Goal: Task Accomplishment & Management: Manage account settings

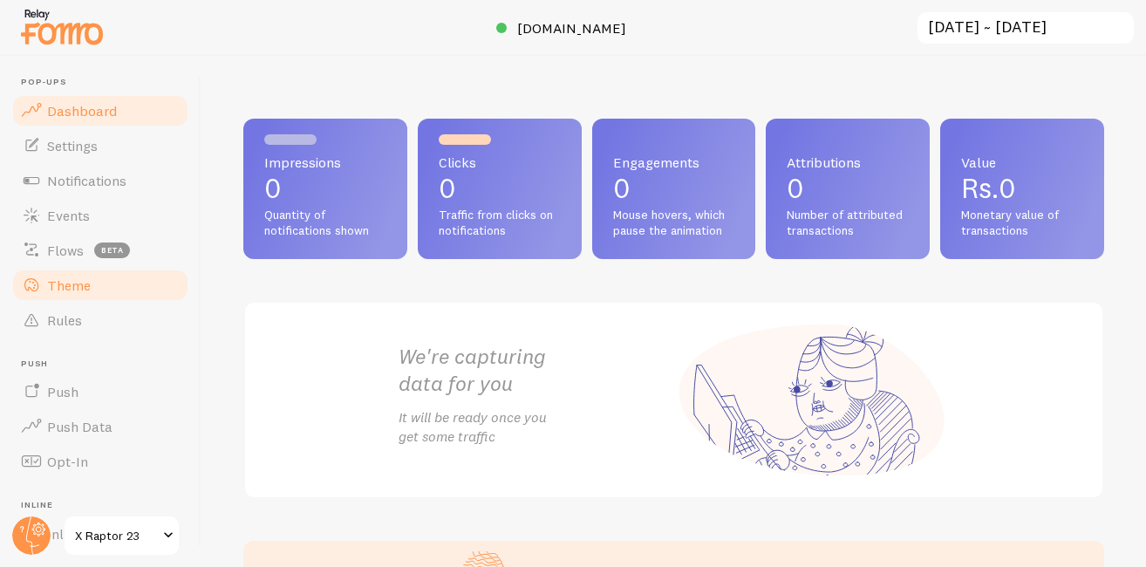
click at [89, 285] on span "Theme" at bounding box center [69, 285] width 44 height 17
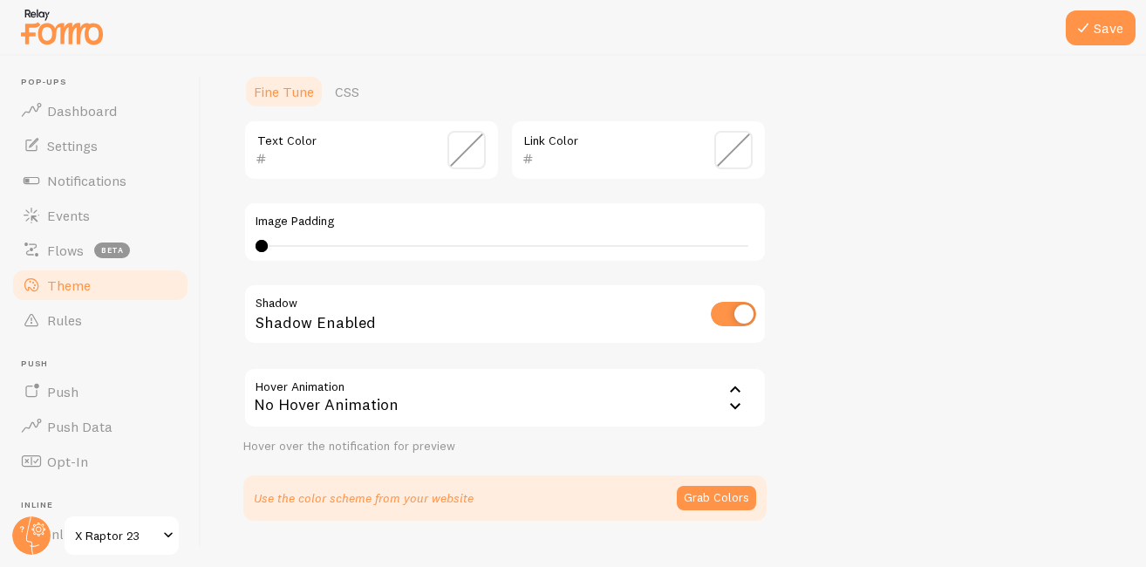
scroll to position [436, 0]
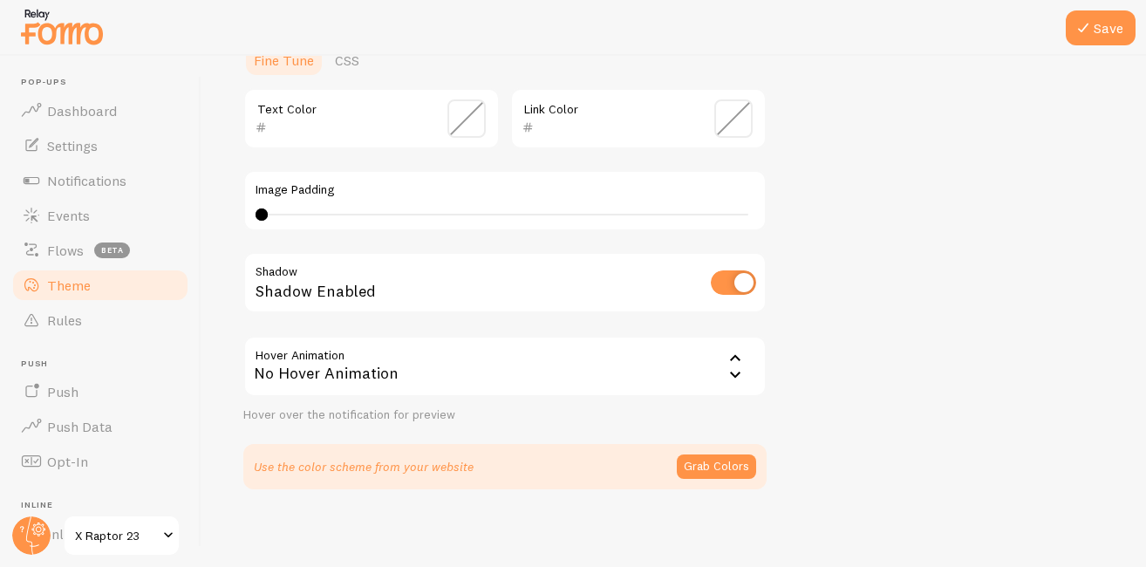
click at [399, 364] on div "No Hover Animation" at bounding box center [504, 366] width 523 height 61
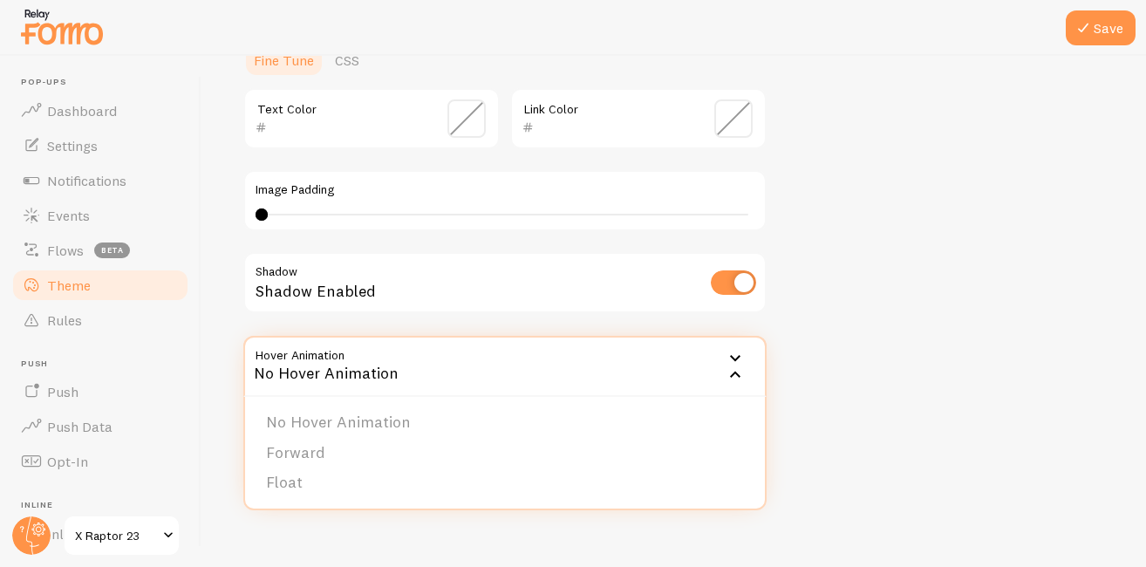
click at [399, 364] on div "No Hover Animation" at bounding box center [504, 366] width 523 height 61
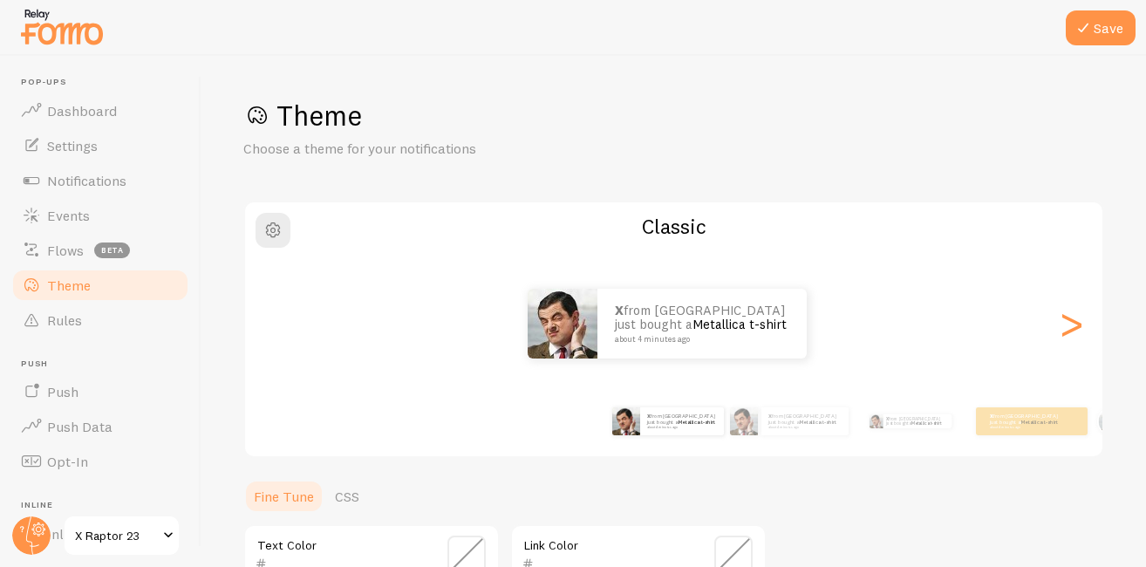
scroll to position [442, 0]
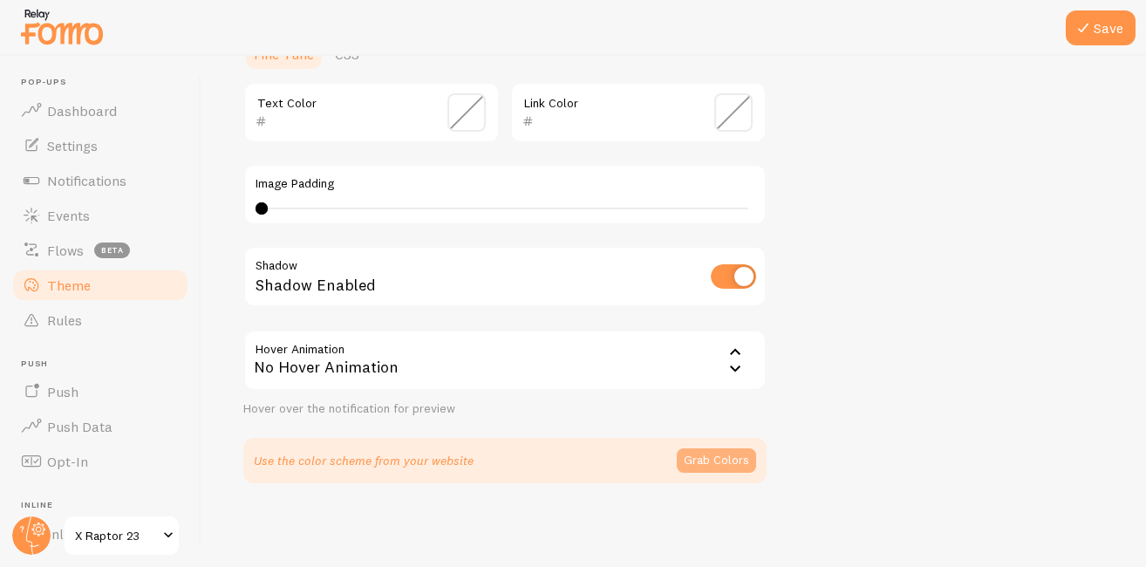
click at [709, 462] on button "Grab Colors" at bounding box center [716, 460] width 79 height 24
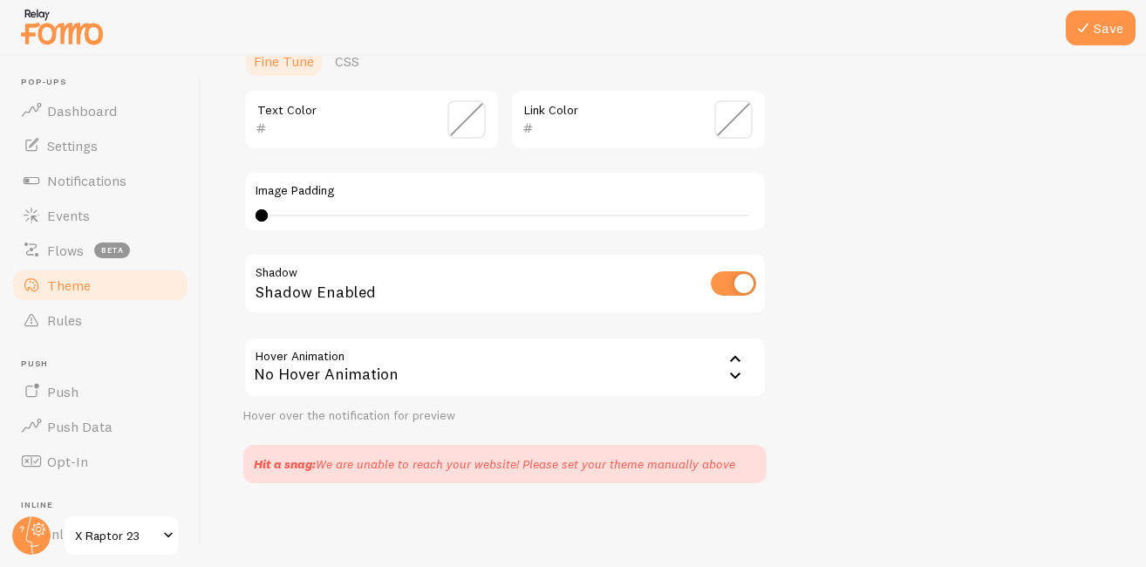
scroll to position [0, 0]
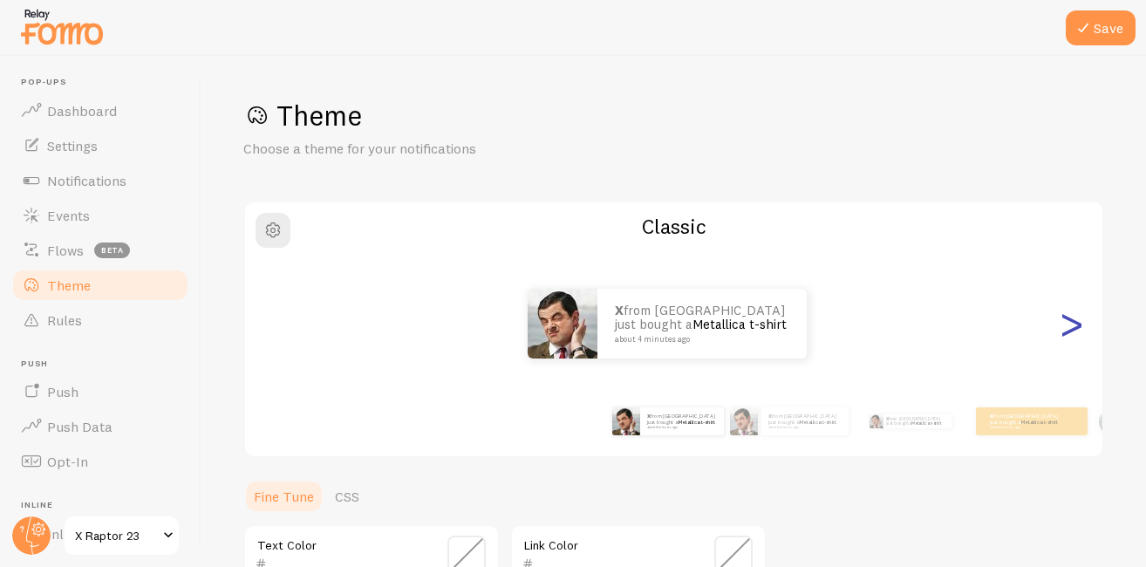
click at [1061, 333] on div ">" at bounding box center [1071, 324] width 21 height 126
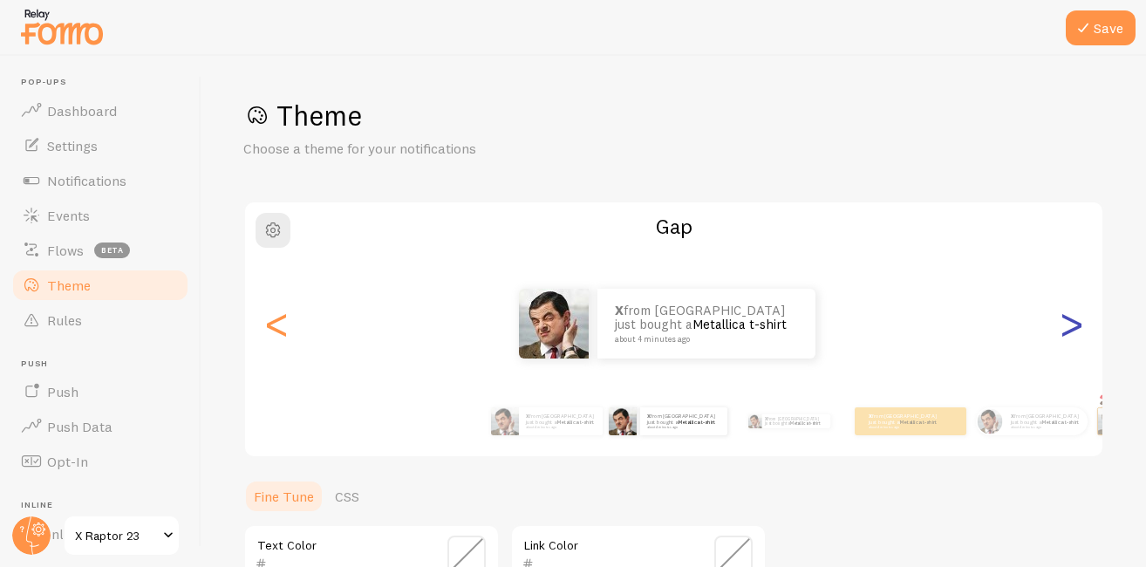
click at [1061, 333] on div ">" at bounding box center [1071, 324] width 21 height 126
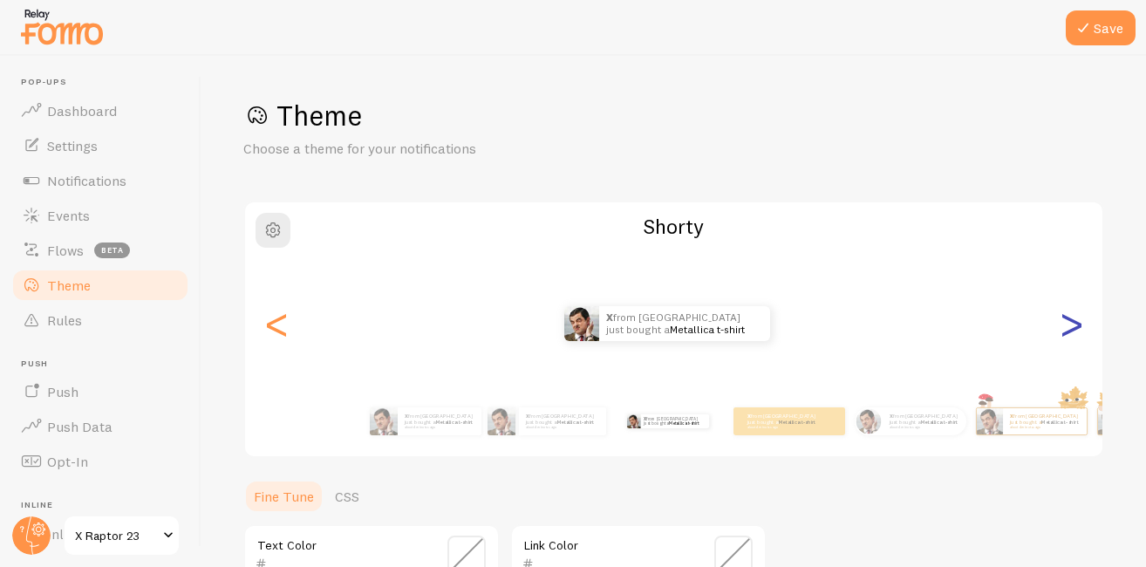
click at [1061, 333] on div ">" at bounding box center [1071, 324] width 21 height 126
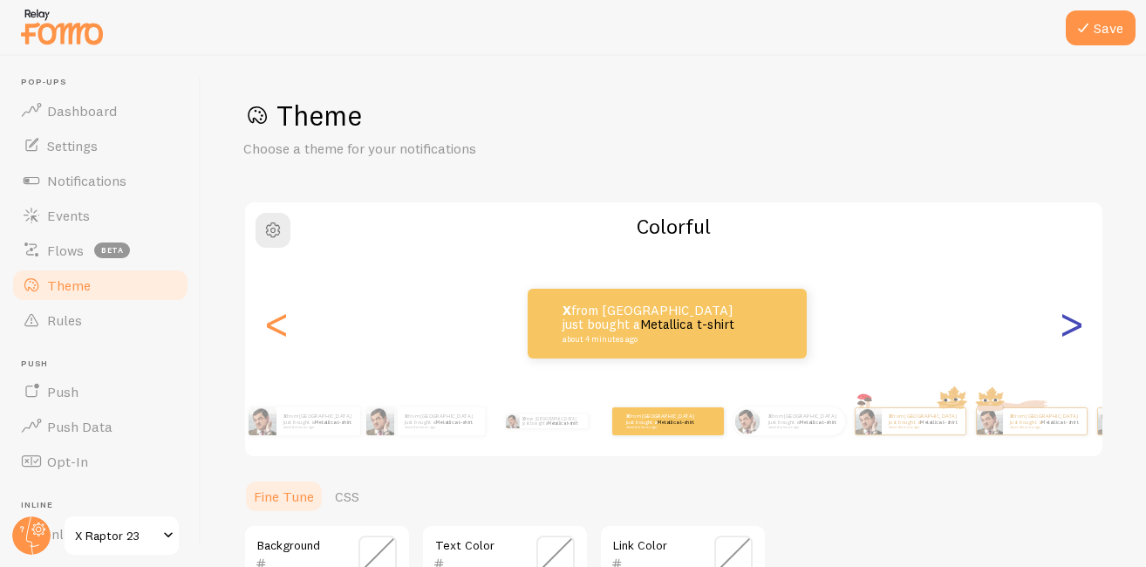
click at [1061, 333] on div ">" at bounding box center [1071, 324] width 21 height 126
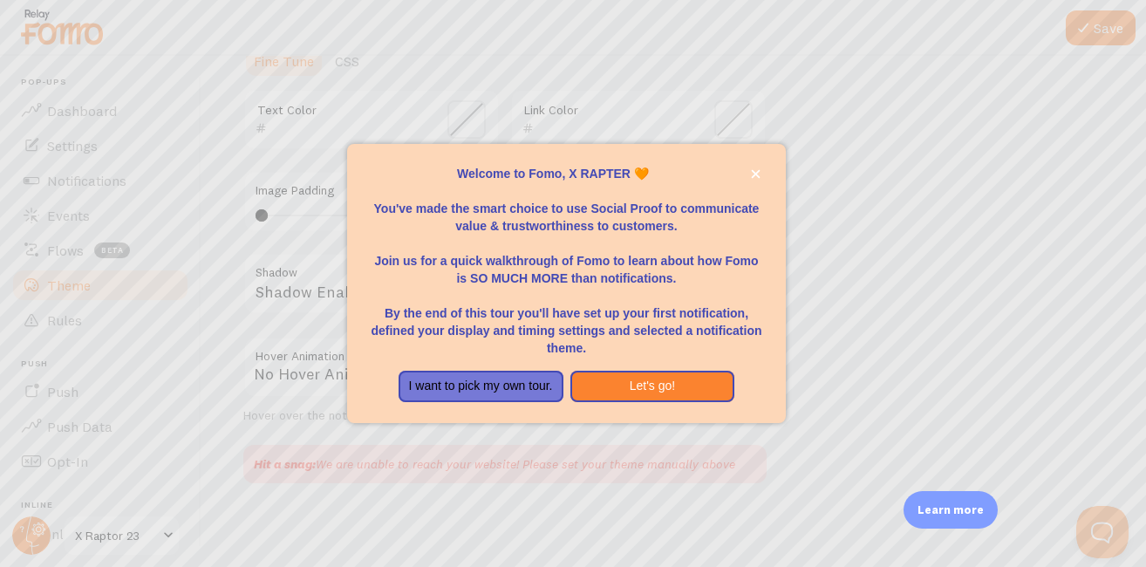
click at [629, 418] on div "Welcome to Fomo, X RAPTER 🧡You&amp;#39;ve made the smart choice to use Social P…" at bounding box center [567, 412] width 440 height 21
click at [637, 392] on button "Let's go!" at bounding box center [652, 386] width 165 height 31
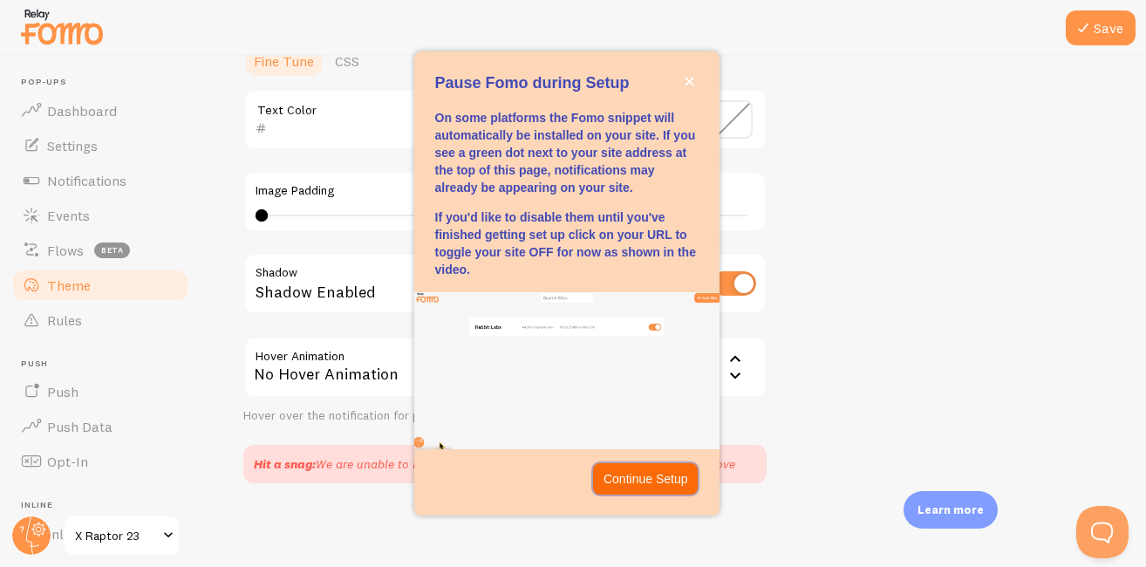
click at [616, 481] on p "Continue Setup" at bounding box center [646, 478] width 85 height 17
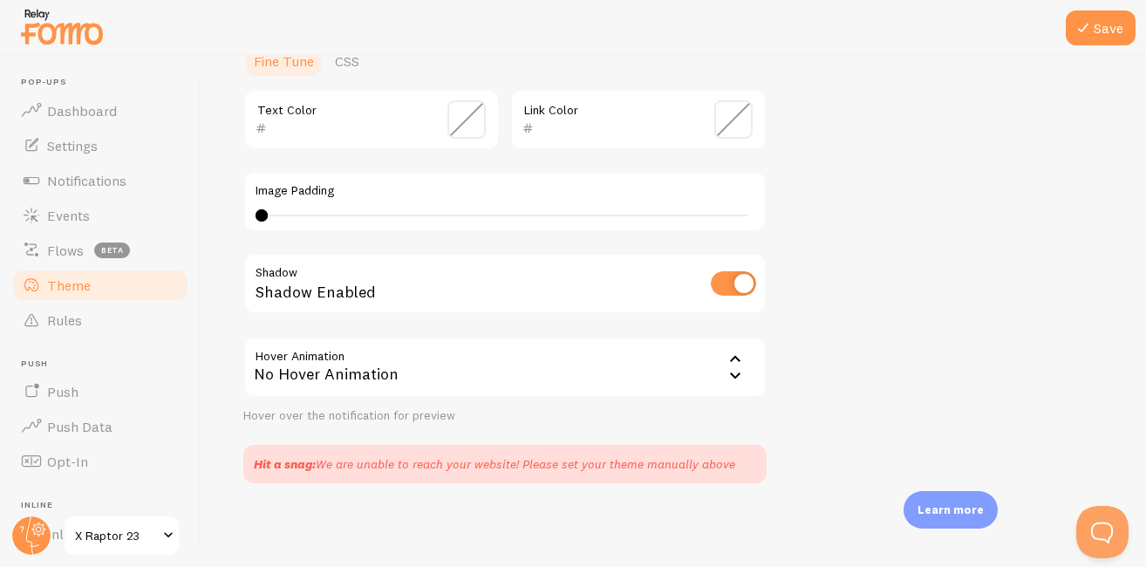
scroll to position [185, 0]
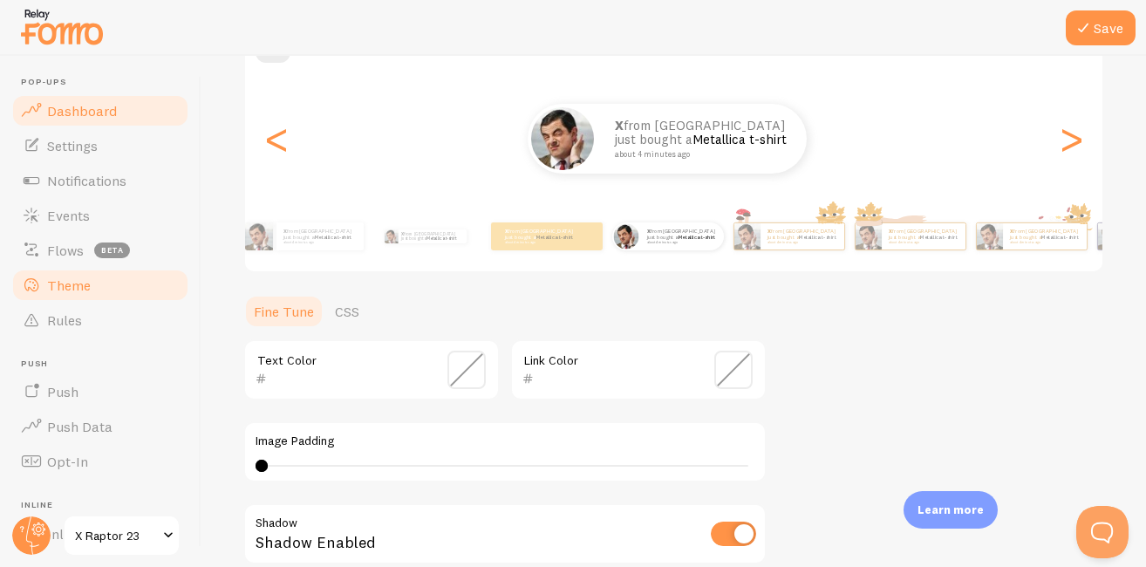
click at [135, 125] on link "Dashboard" at bounding box center [100, 110] width 180 height 35
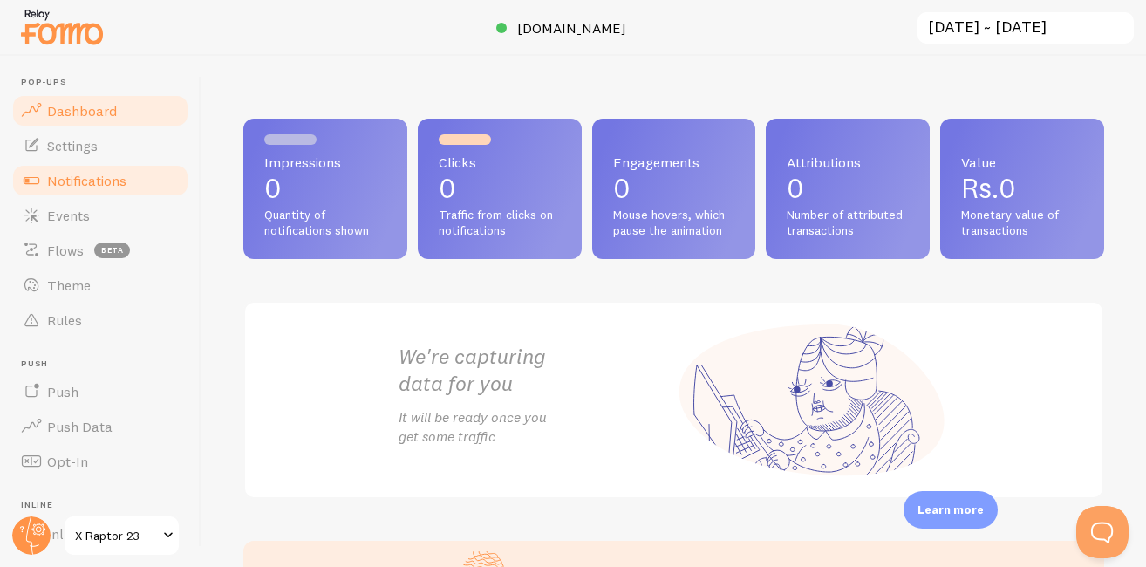
click at [90, 167] on link "Notifications" at bounding box center [100, 180] width 180 height 35
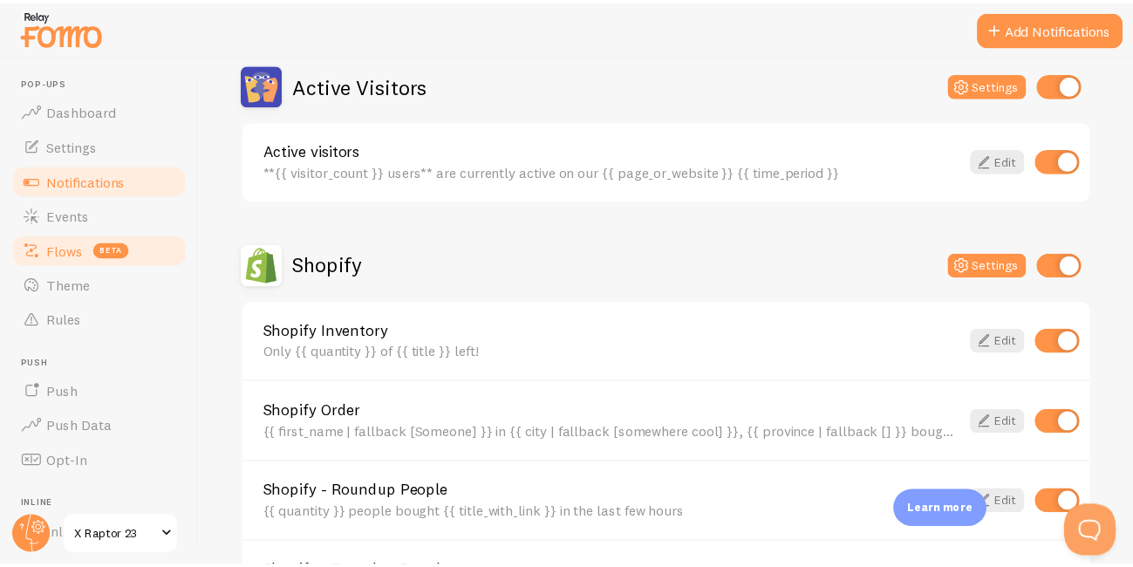
scroll to position [838, 0]
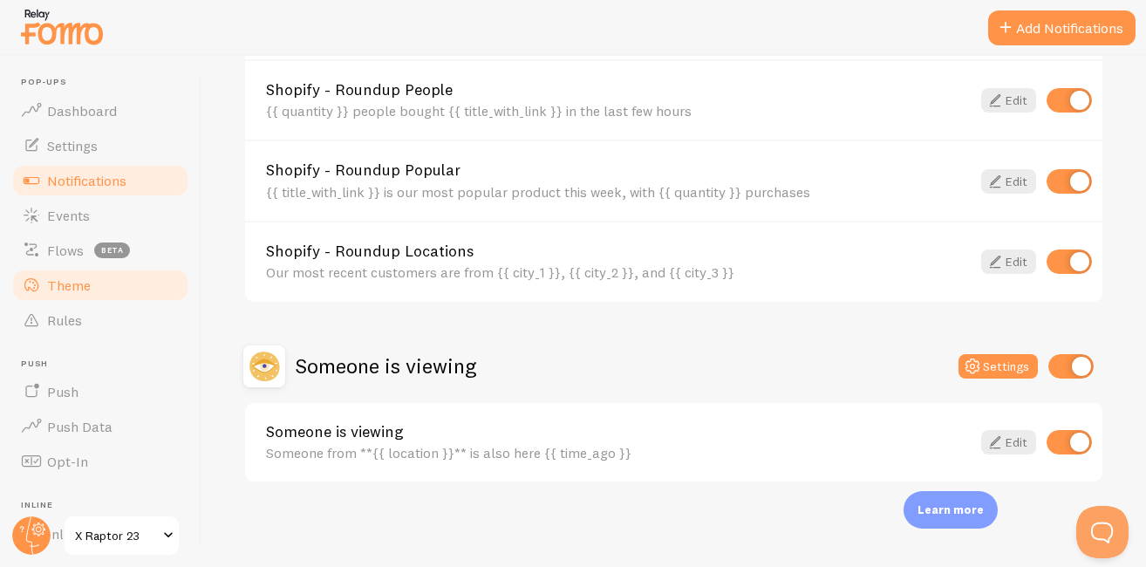
click at [82, 293] on span "Theme" at bounding box center [69, 285] width 44 height 17
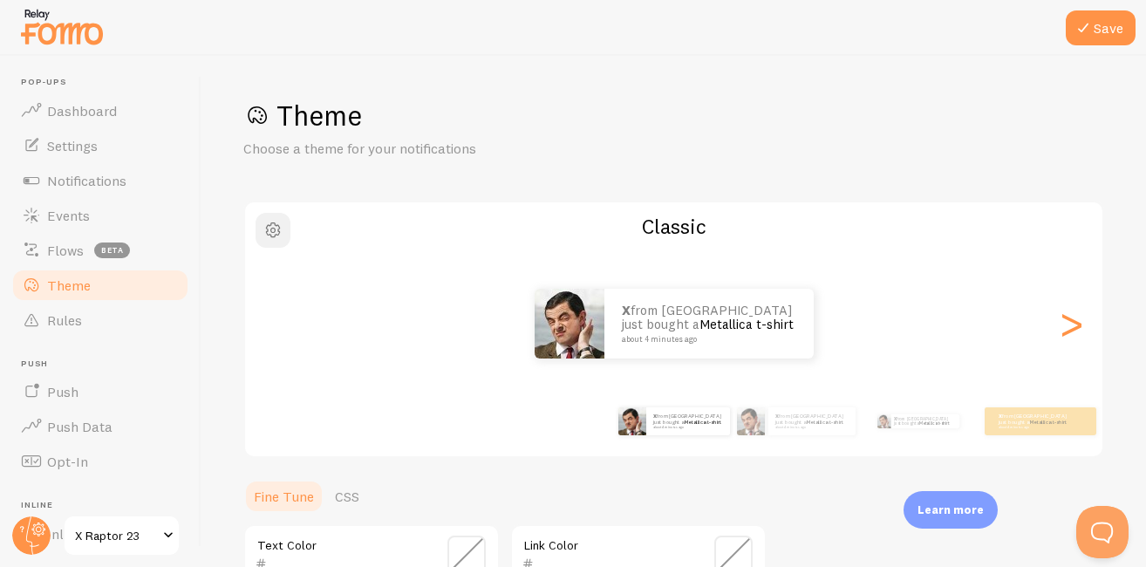
click at [284, 239] on button "button" at bounding box center [273, 230] width 35 height 35
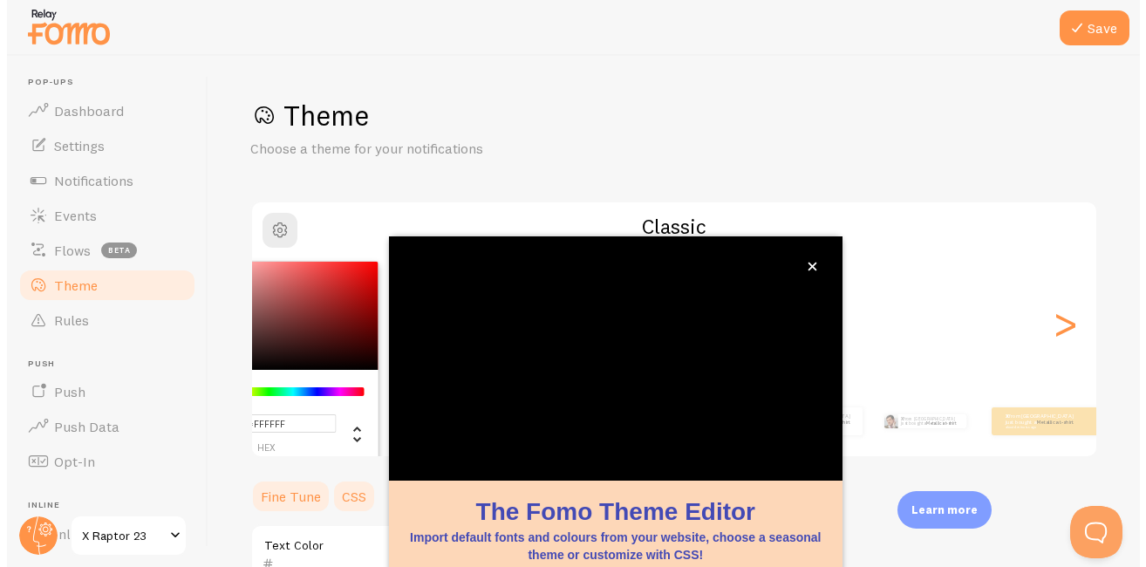
scroll to position [185, 0]
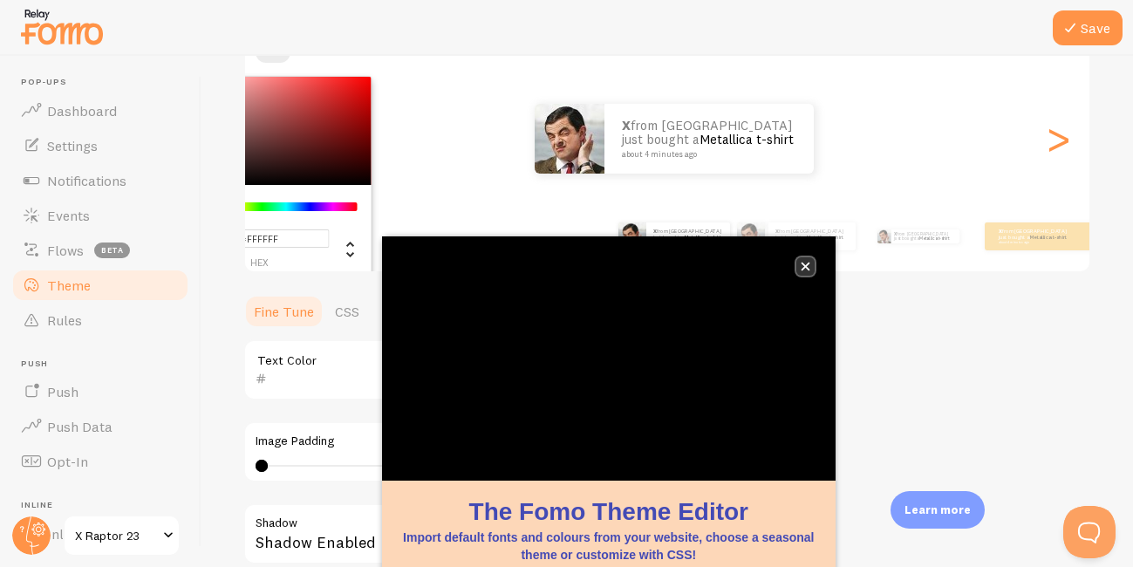
click at [804, 269] on icon "close," at bounding box center [806, 267] width 10 height 10
click at [366, 176] on div "Chrome color picker" at bounding box center [273, 131] width 196 height 108
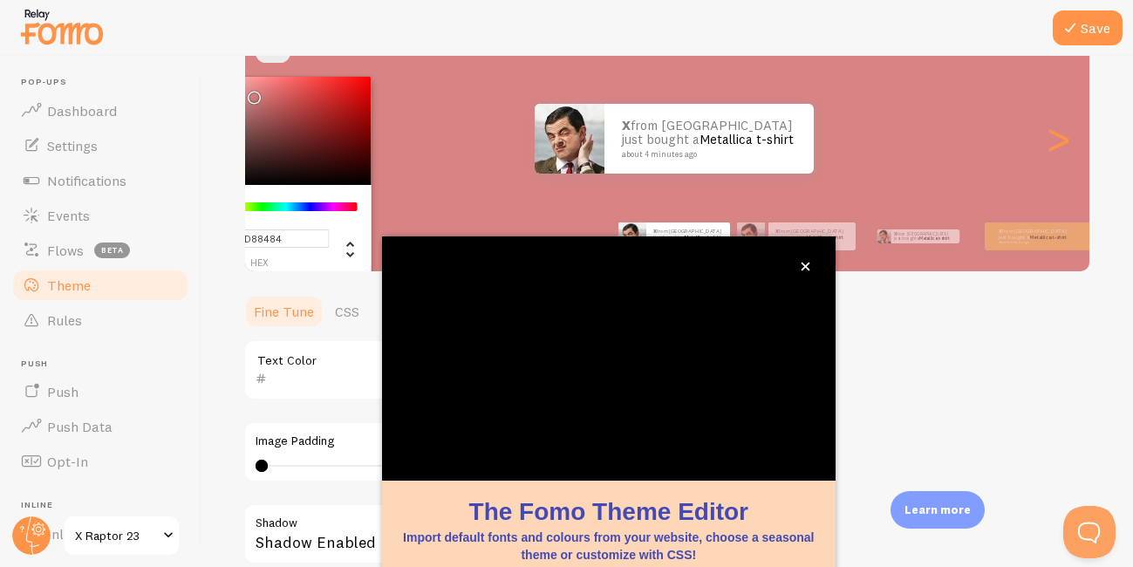
type input "#FF9B9B"
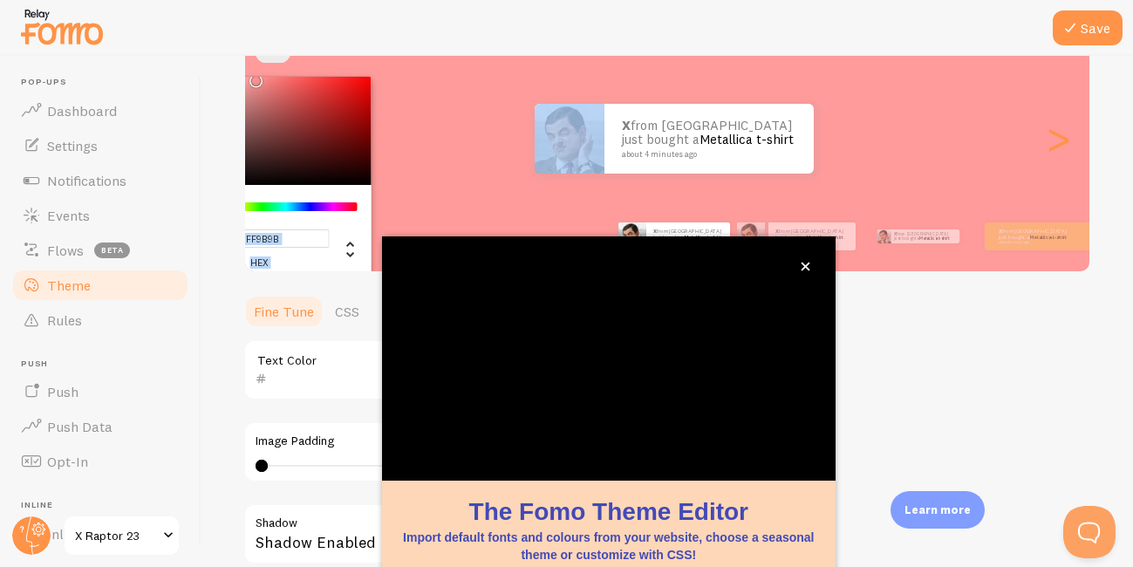
drag, startPoint x: 359, startPoint y: 181, endPoint x: 252, endPoint y: 75, distance: 151.1
click at [252, 75] on div "#FF9B9B hex 255 r 155 g 155 b 0 h 100% s 80% l Classic X from [GEOGRAPHIC_DATA]…" at bounding box center [667, 144] width 848 height 257
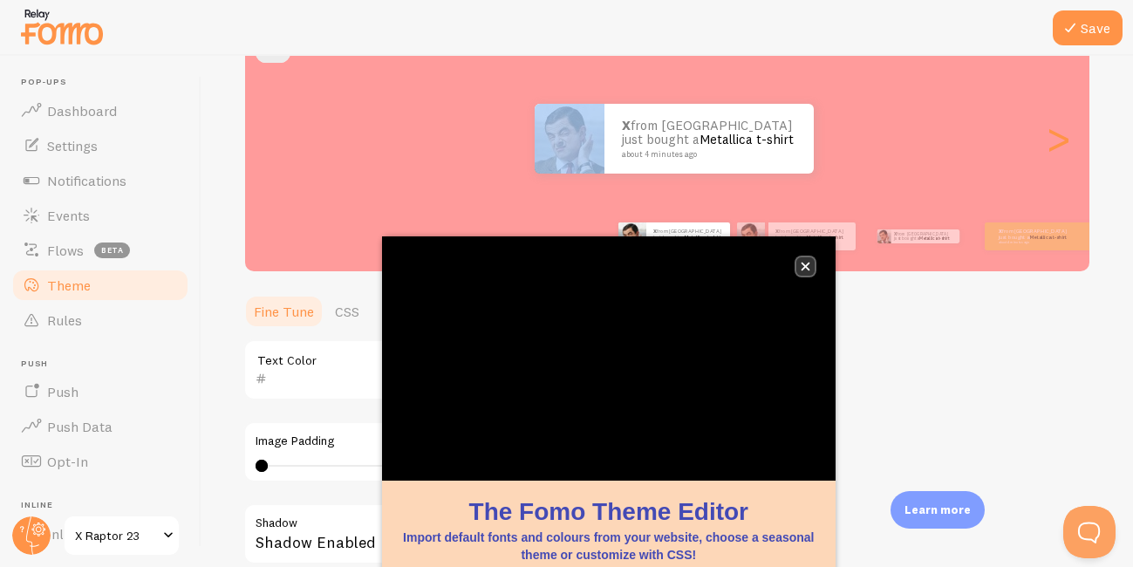
click at [804, 266] on icon "close," at bounding box center [805, 267] width 9 height 9
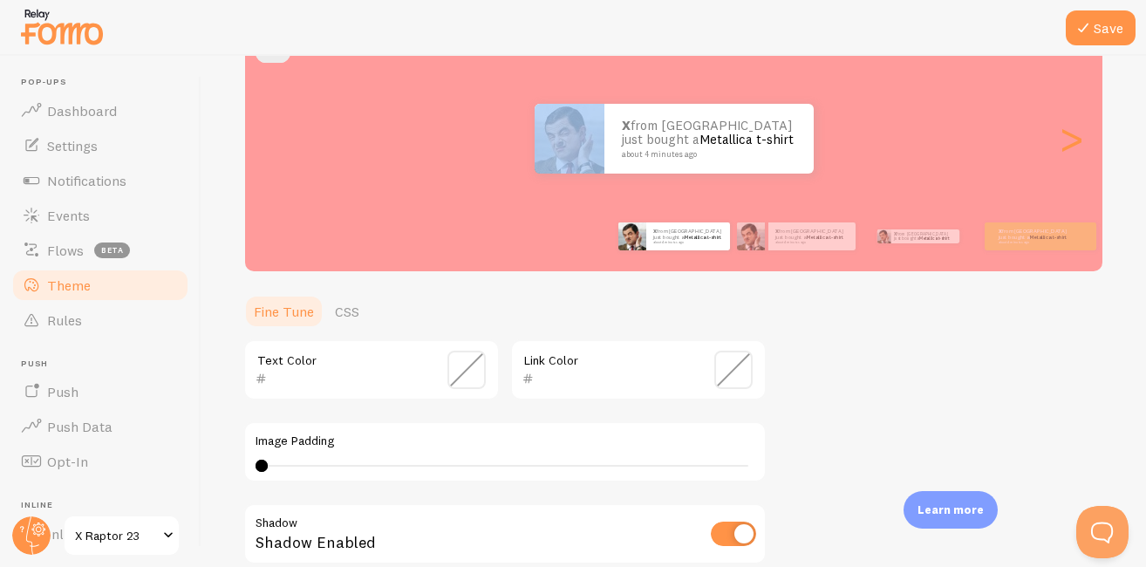
scroll to position [0, 0]
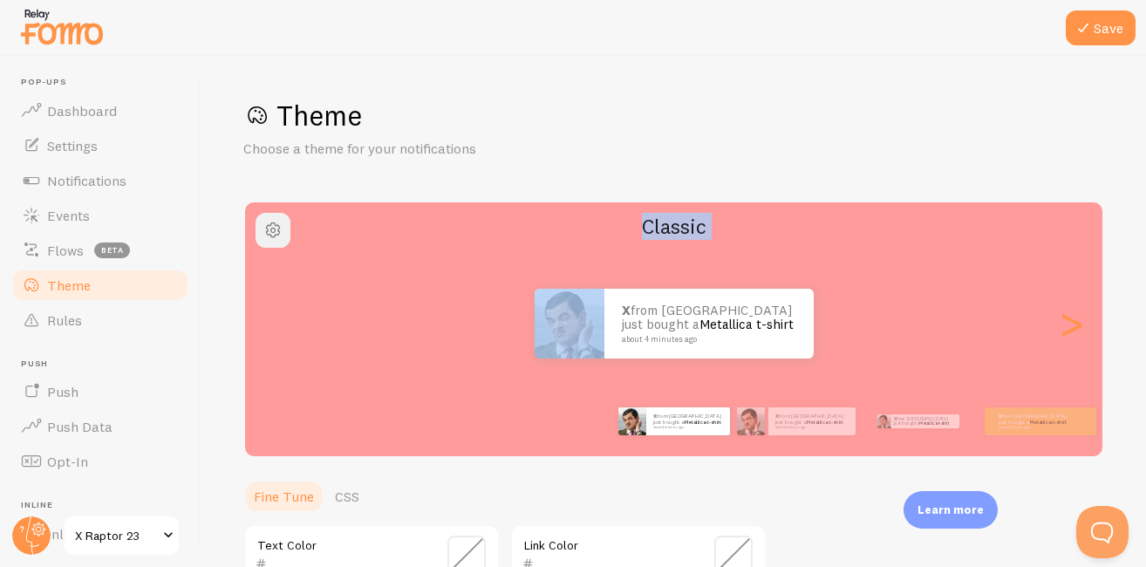
click at [287, 216] on button "button" at bounding box center [273, 230] width 35 height 35
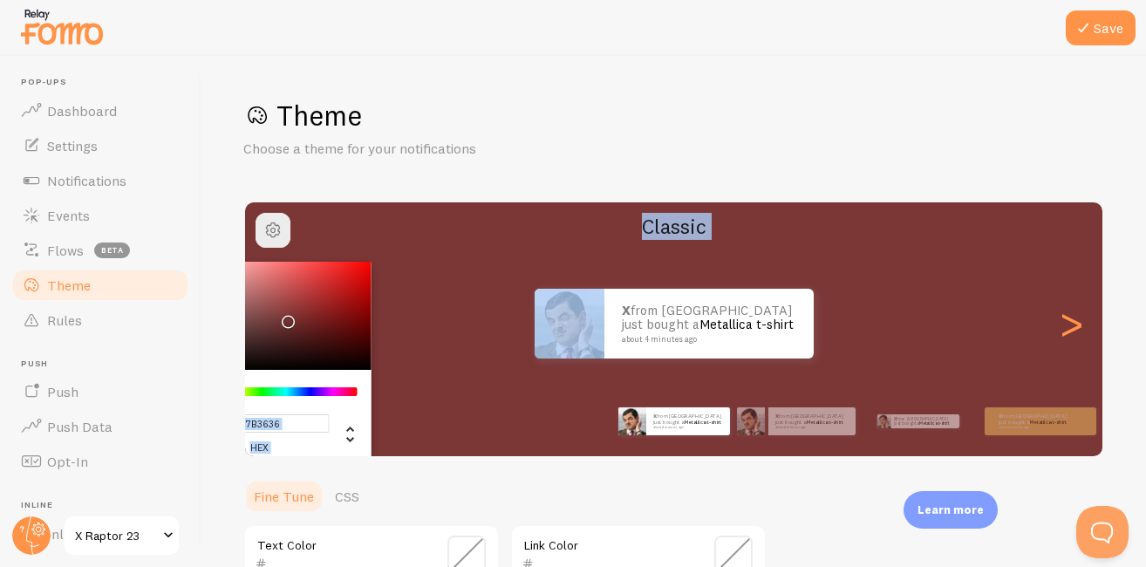
click at [262, 359] on div "Chrome color picker" at bounding box center [273, 316] width 196 height 108
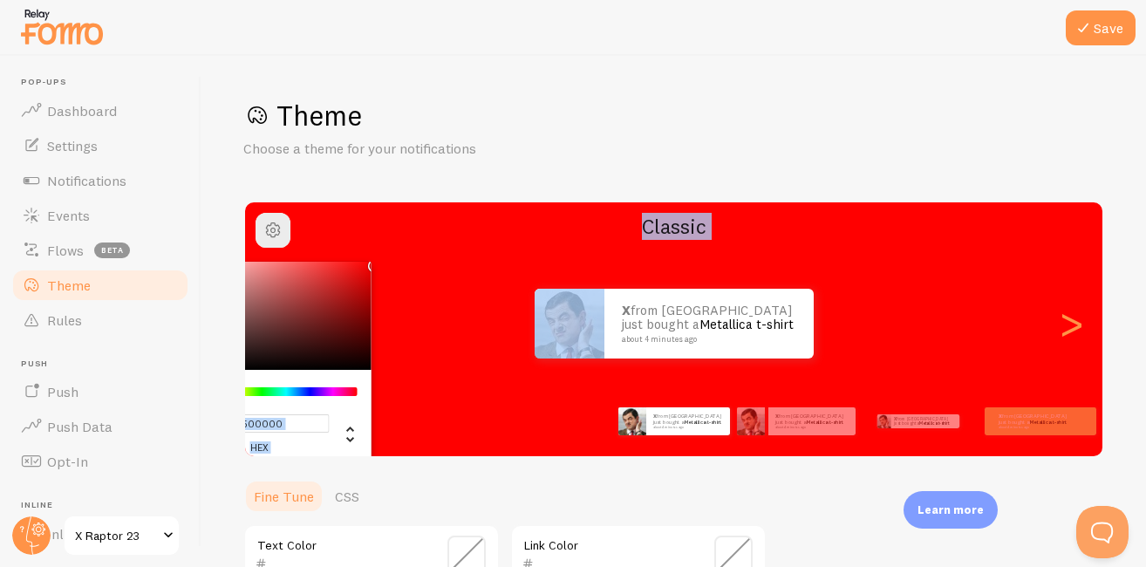
type input "#FF0000"
click at [1101, 24] on button "Save" at bounding box center [1101, 27] width 70 height 35
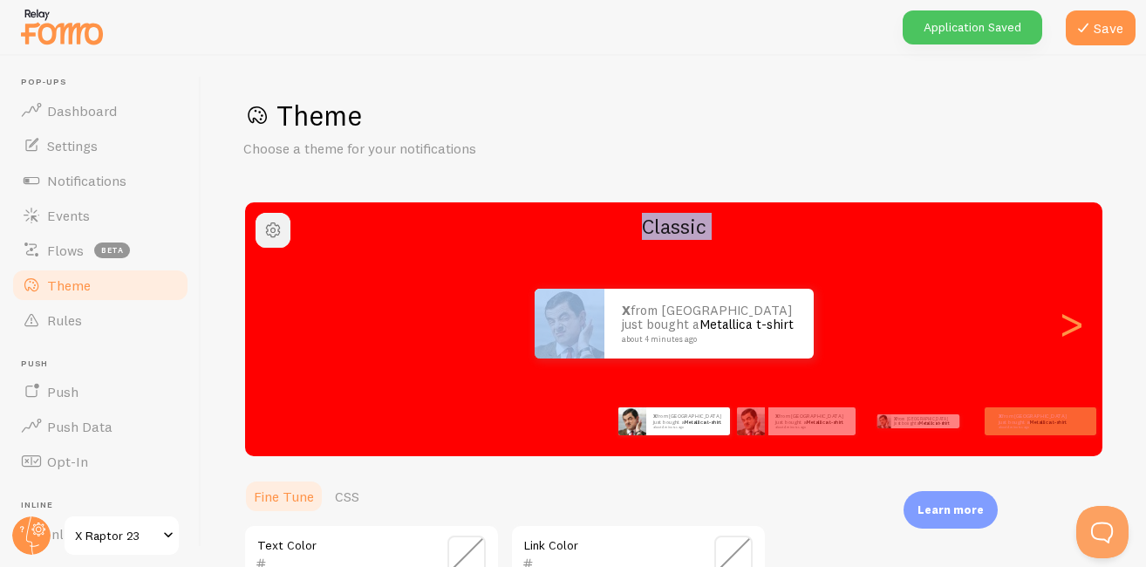
click at [277, 243] on button "button" at bounding box center [273, 230] width 35 height 35
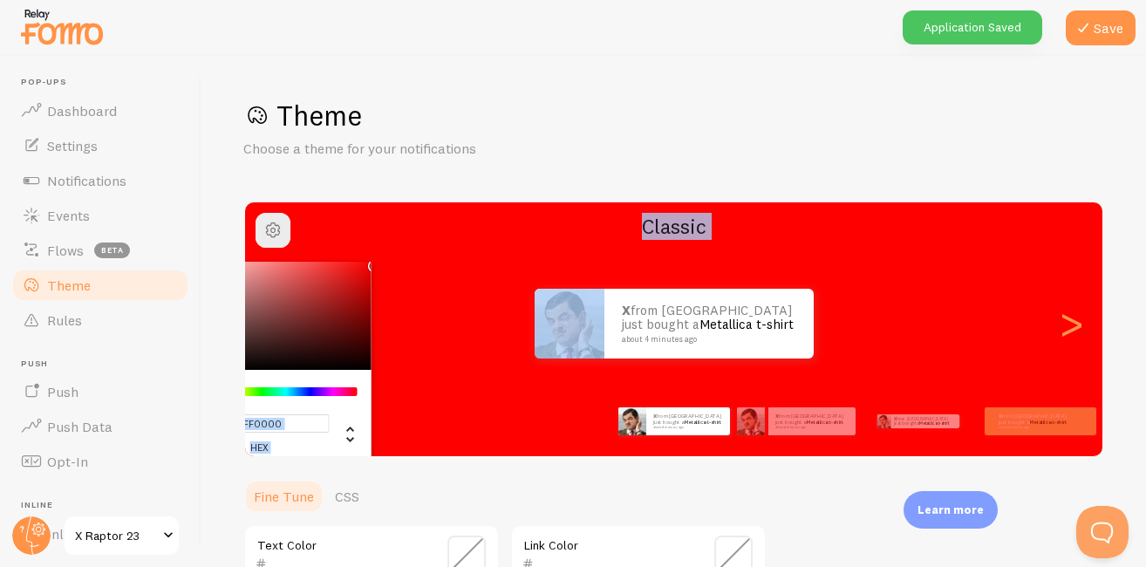
click at [268, 352] on div "Chrome color picker" at bounding box center [273, 316] width 196 height 108
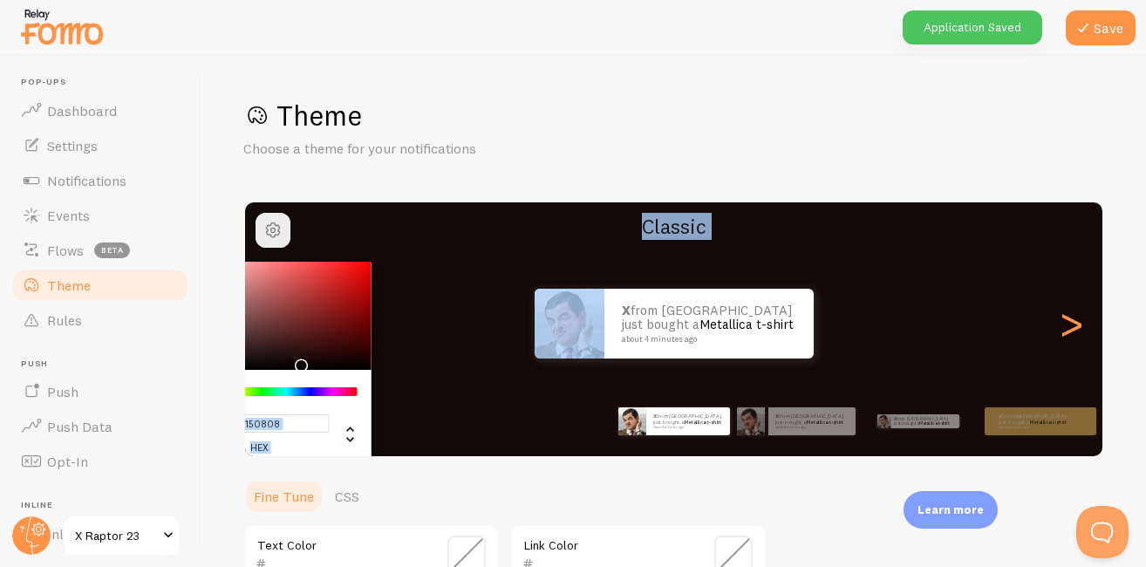
type input "#170808"
click at [299, 360] on div "Chrome color picker" at bounding box center [302, 364] width 10 height 10
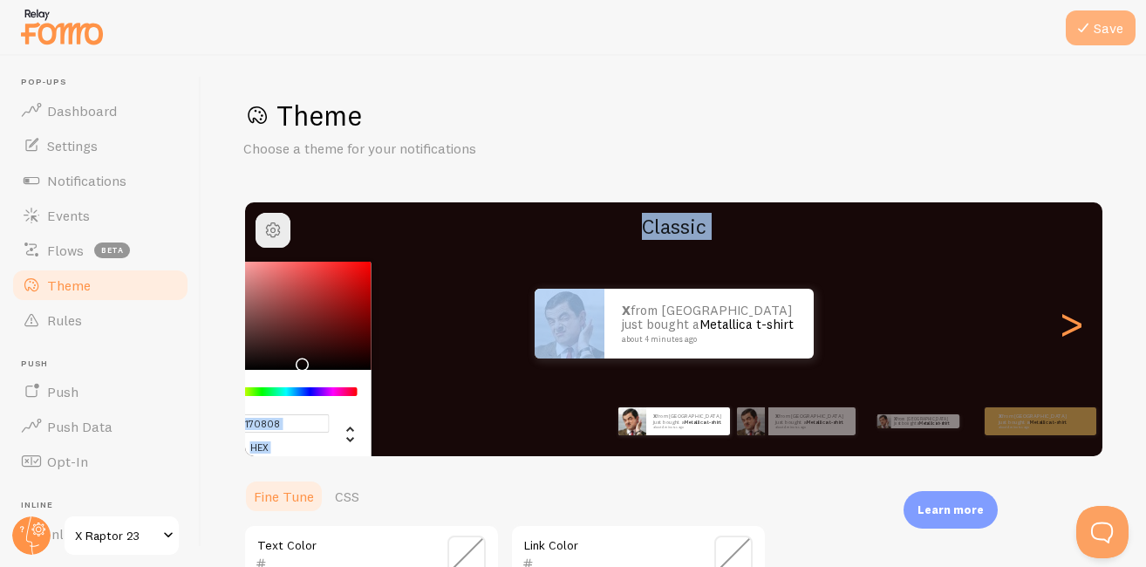
click at [1083, 32] on icon at bounding box center [1083, 27] width 21 height 21
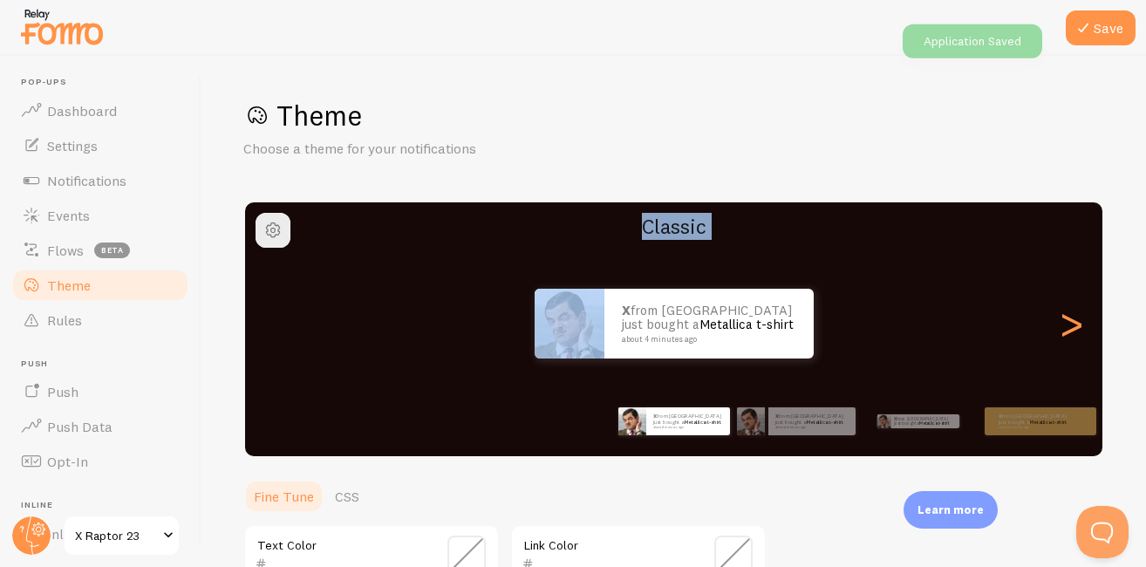
click at [114, 531] on span "X Raptor 23" at bounding box center [116, 535] width 83 height 21
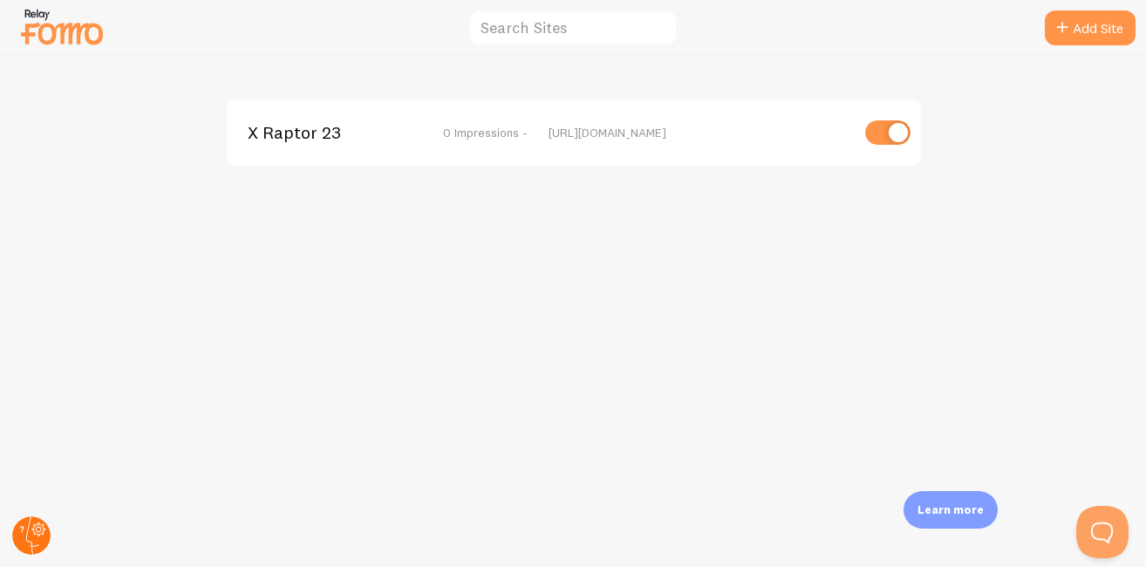
click at [32, 547] on icon at bounding box center [32, 535] width 13 height 38
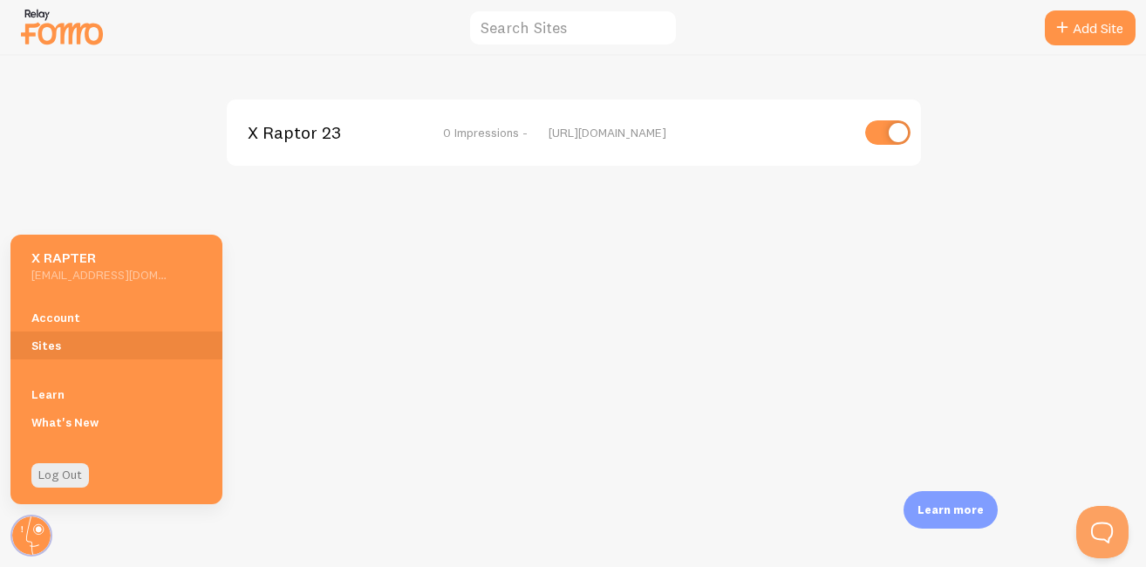
click at [326, 352] on div "X Raptor 23 0 Impressions - [URL][DOMAIN_NAME]" at bounding box center [573, 311] width 1145 height 511
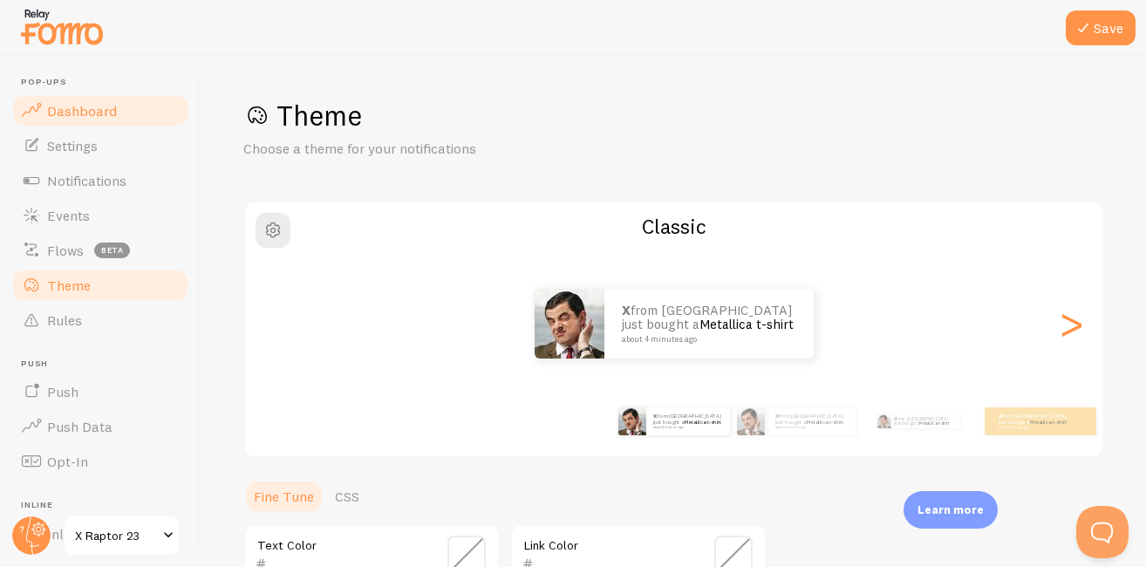
click at [120, 154] on link "Settings" at bounding box center [100, 145] width 180 height 35
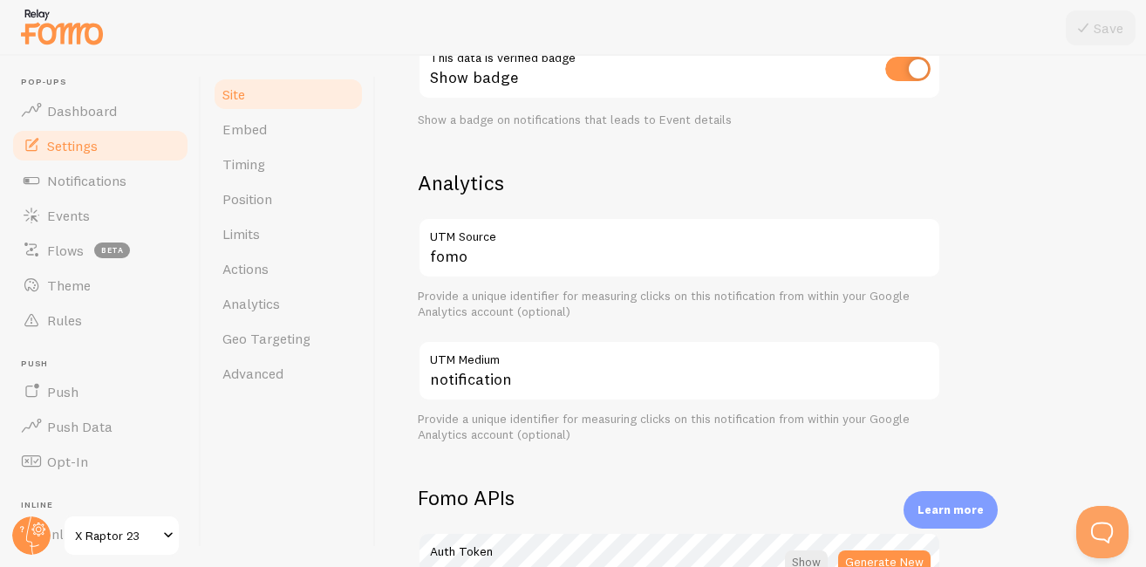
scroll to position [872, 0]
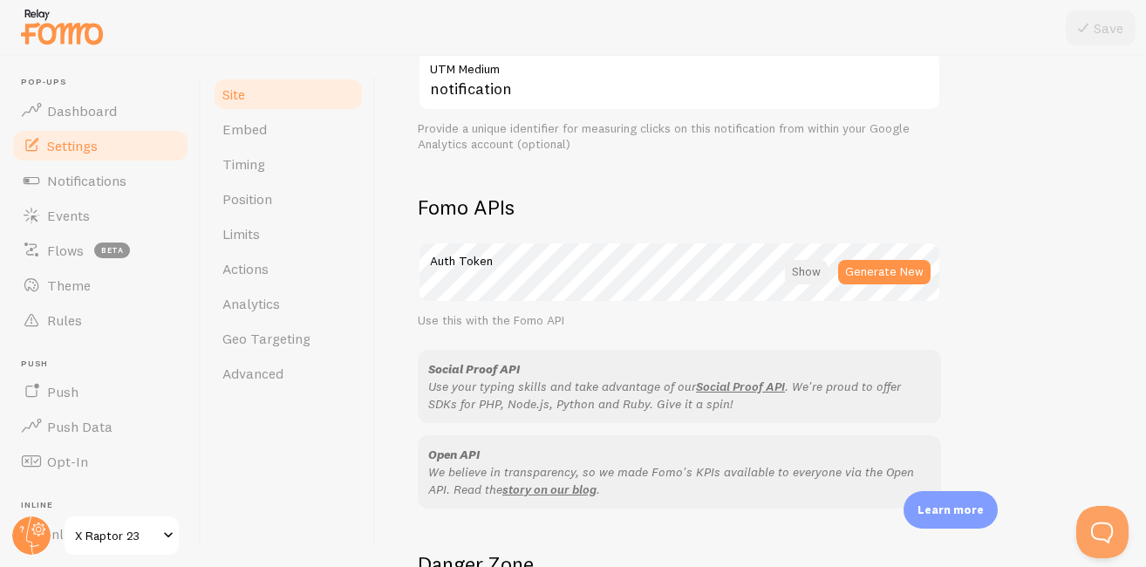
click at [799, 262] on div at bounding box center [806, 272] width 43 height 24
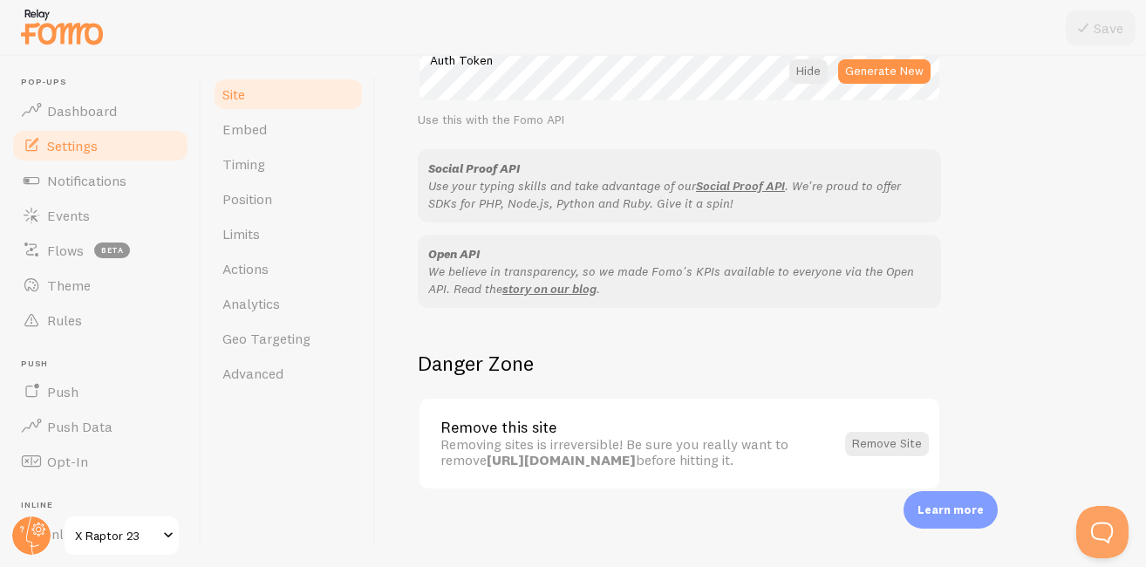
scroll to position [1080, 0]
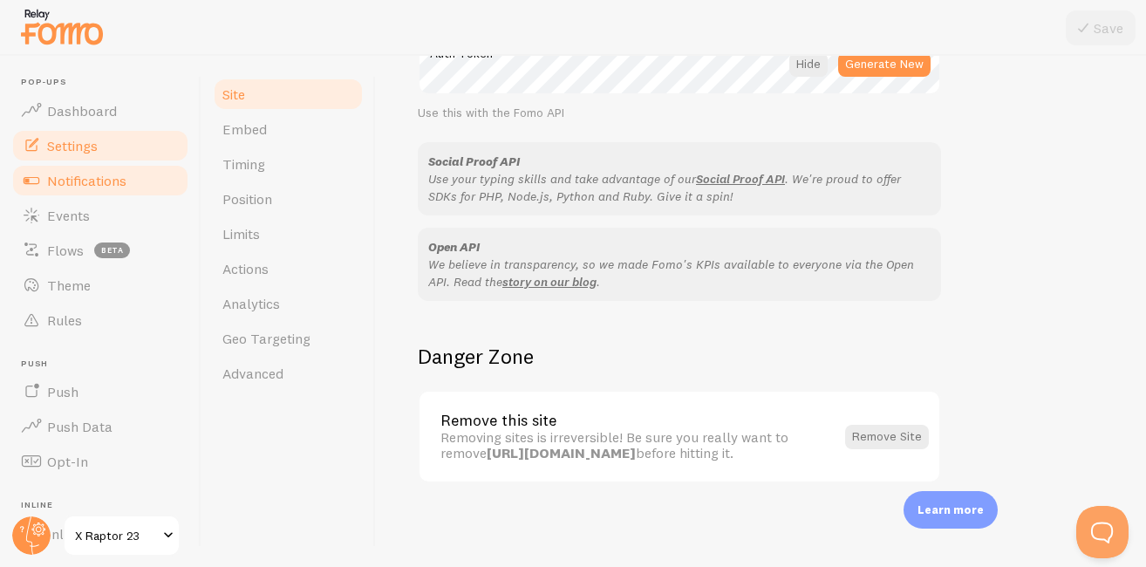
click at [120, 179] on span "Notifications" at bounding box center [86, 180] width 79 height 17
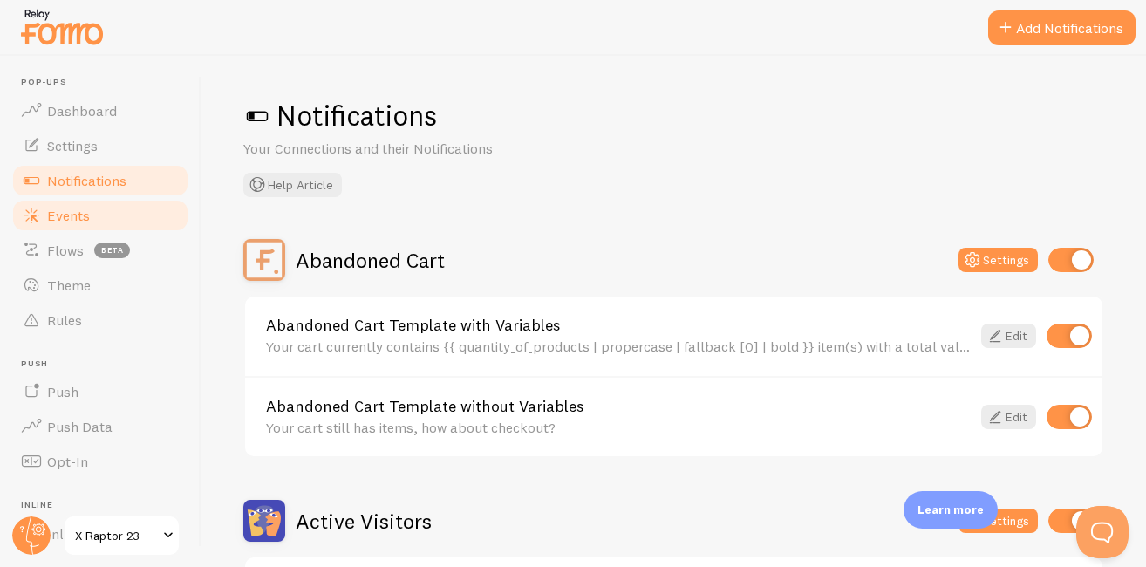
click at [79, 224] on link "Events" at bounding box center [100, 215] width 180 height 35
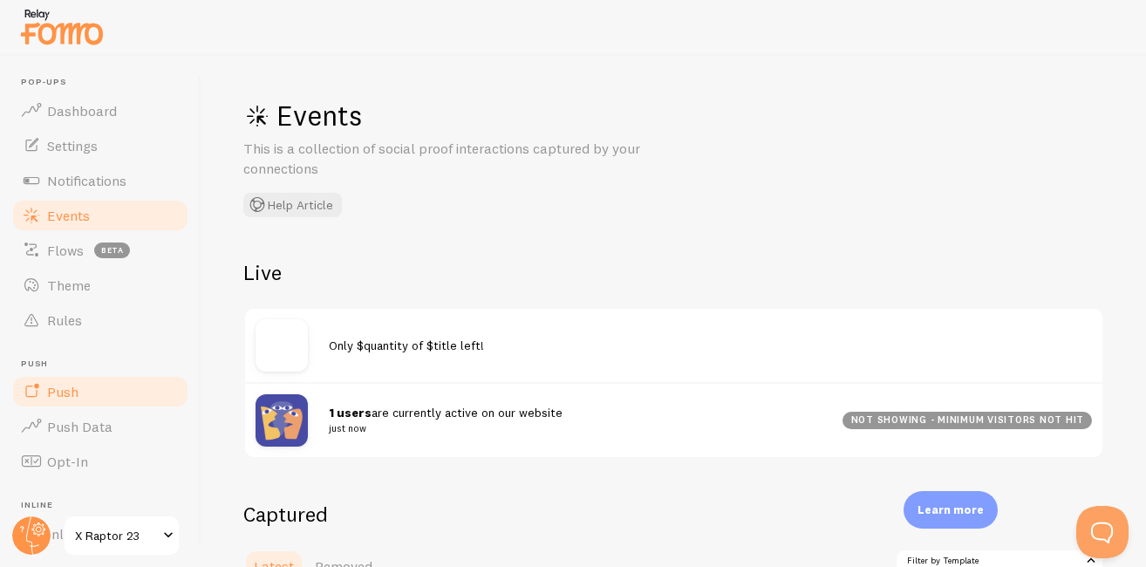
click at [72, 400] on link "Push" at bounding box center [100, 391] width 180 height 35
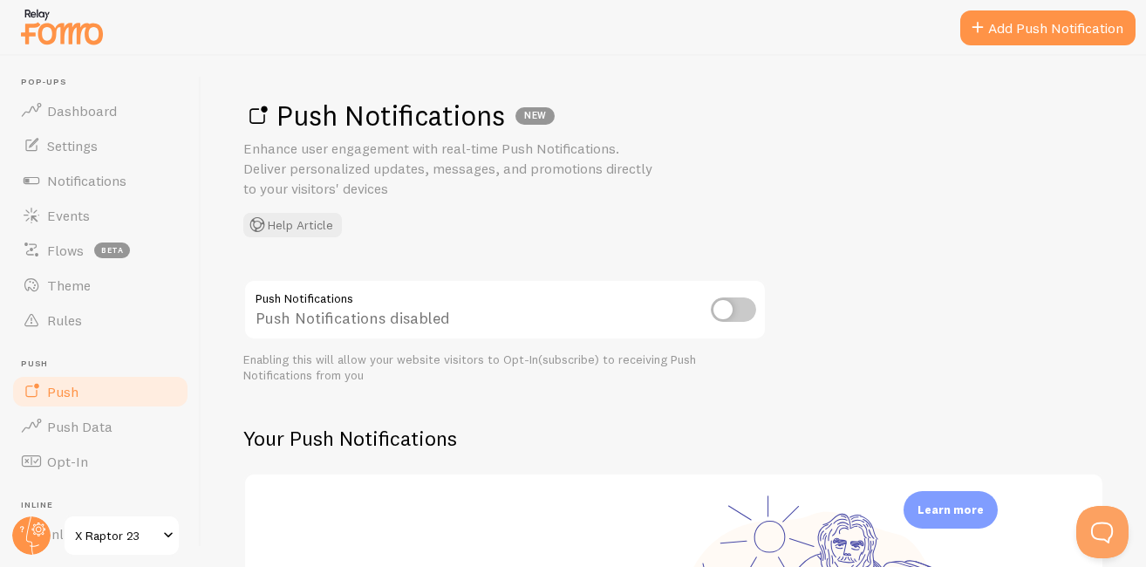
click at [741, 313] on input "checkbox" at bounding box center [733, 309] width 45 height 24
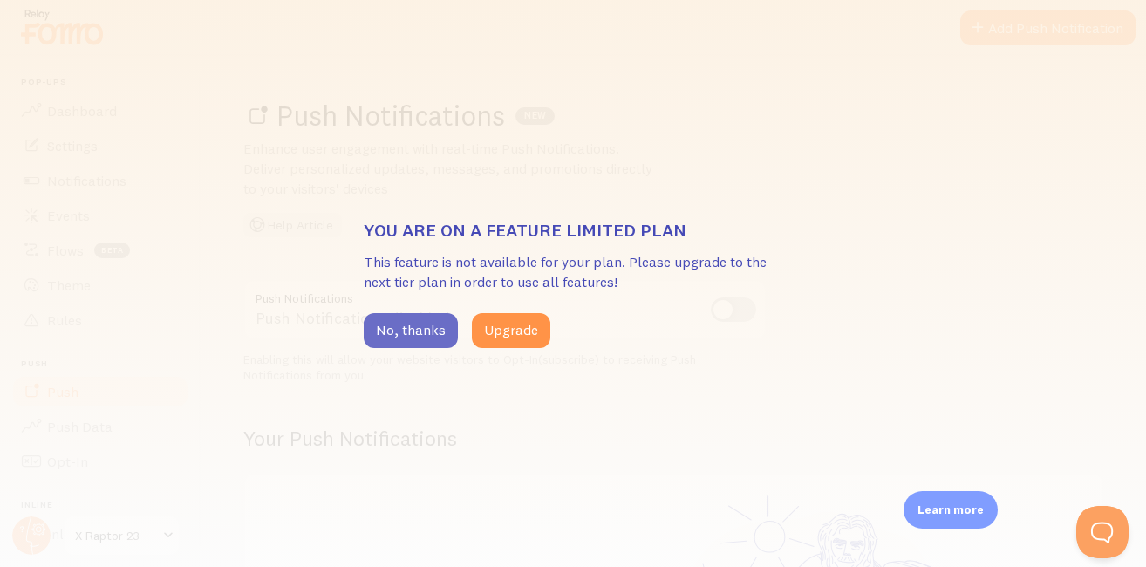
click at [432, 336] on button "No, thanks" at bounding box center [411, 330] width 94 height 35
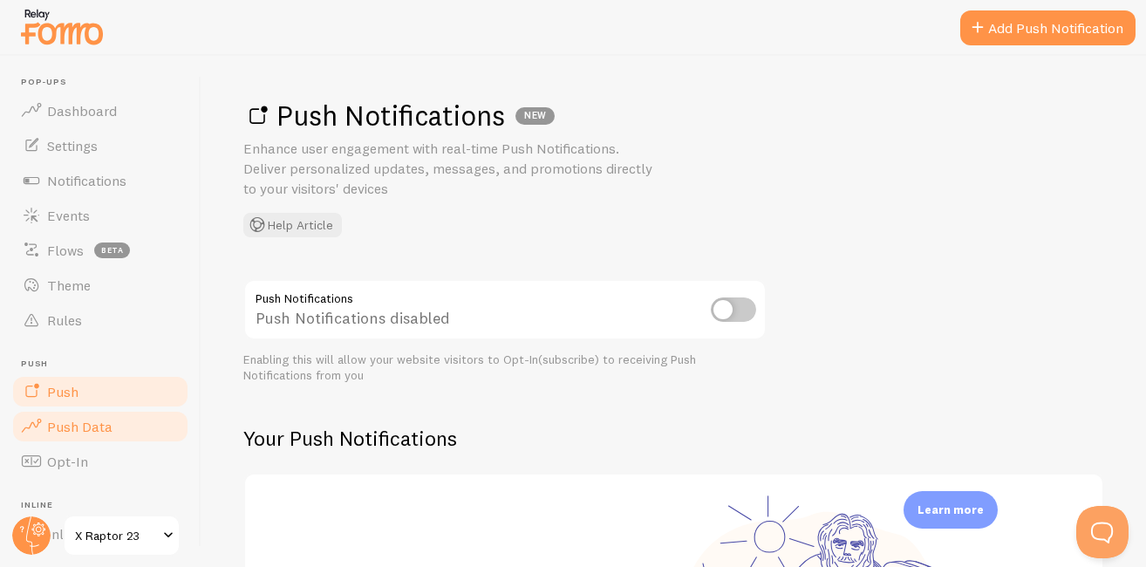
click at [83, 424] on span "Push Data" at bounding box center [79, 426] width 65 height 17
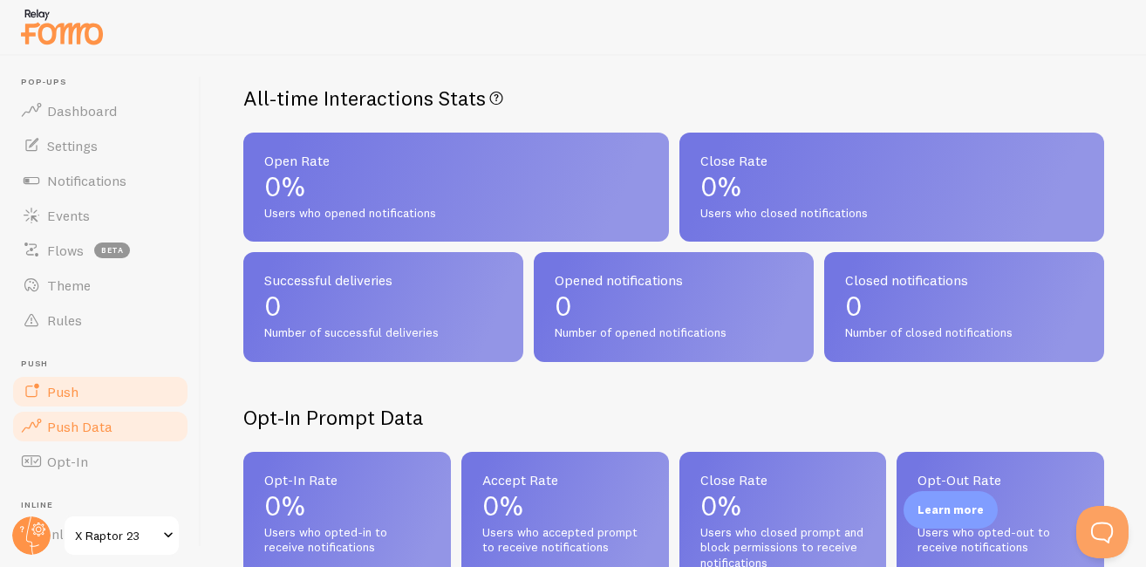
scroll to position [146, 0]
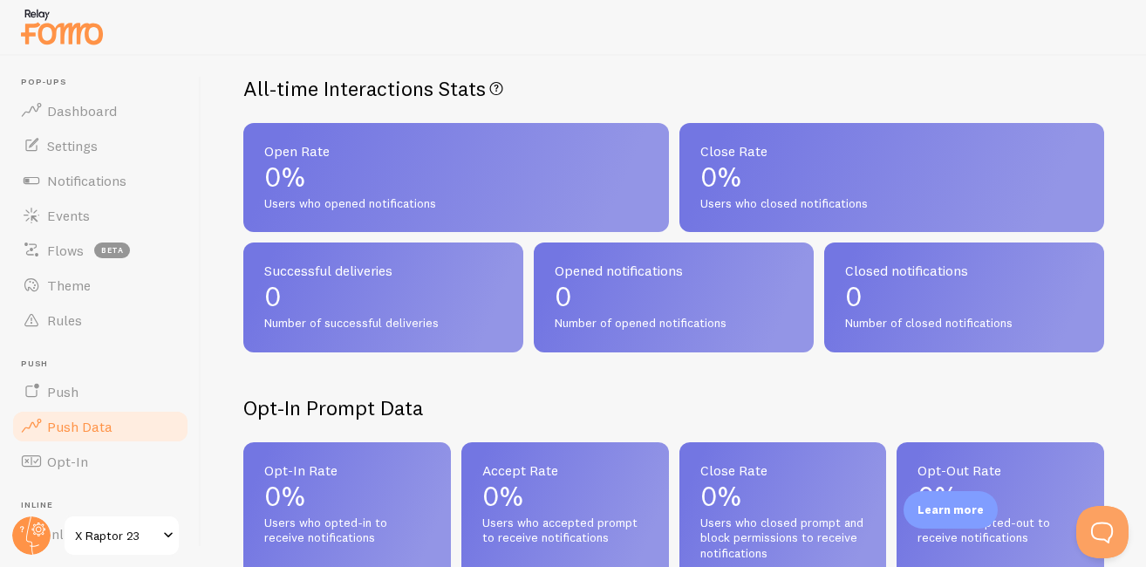
click at [50, 455] on span "Opt-In" at bounding box center [67, 461] width 41 height 17
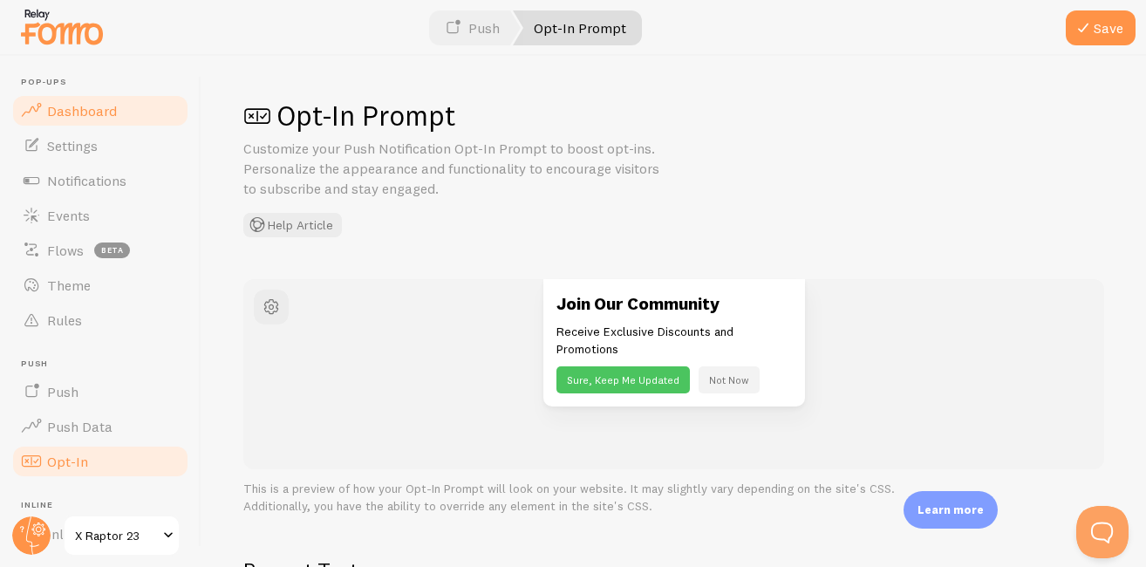
click at [102, 120] on link "Dashboard" at bounding box center [100, 110] width 180 height 35
